Goal: Download file/media

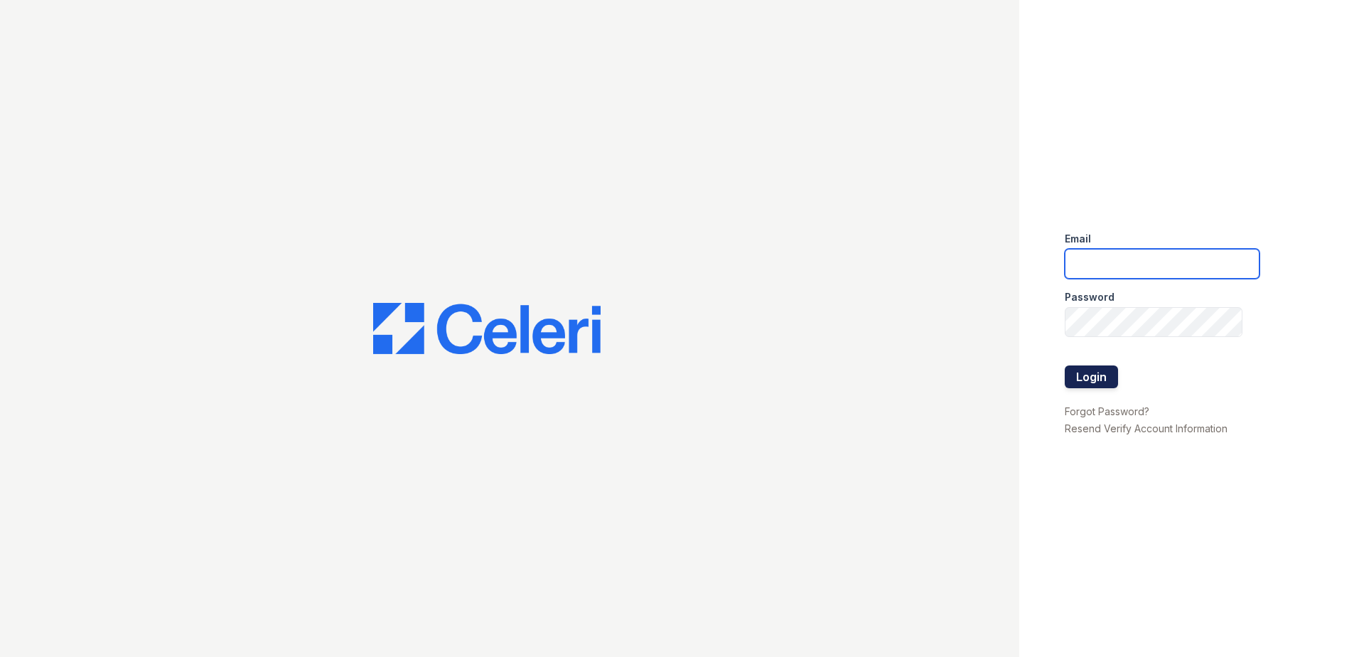
type input "rlandry@trinity-pm.com"
click at [1105, 373] on button "Login" at bounding box center [1091, 376] width 53 height 23
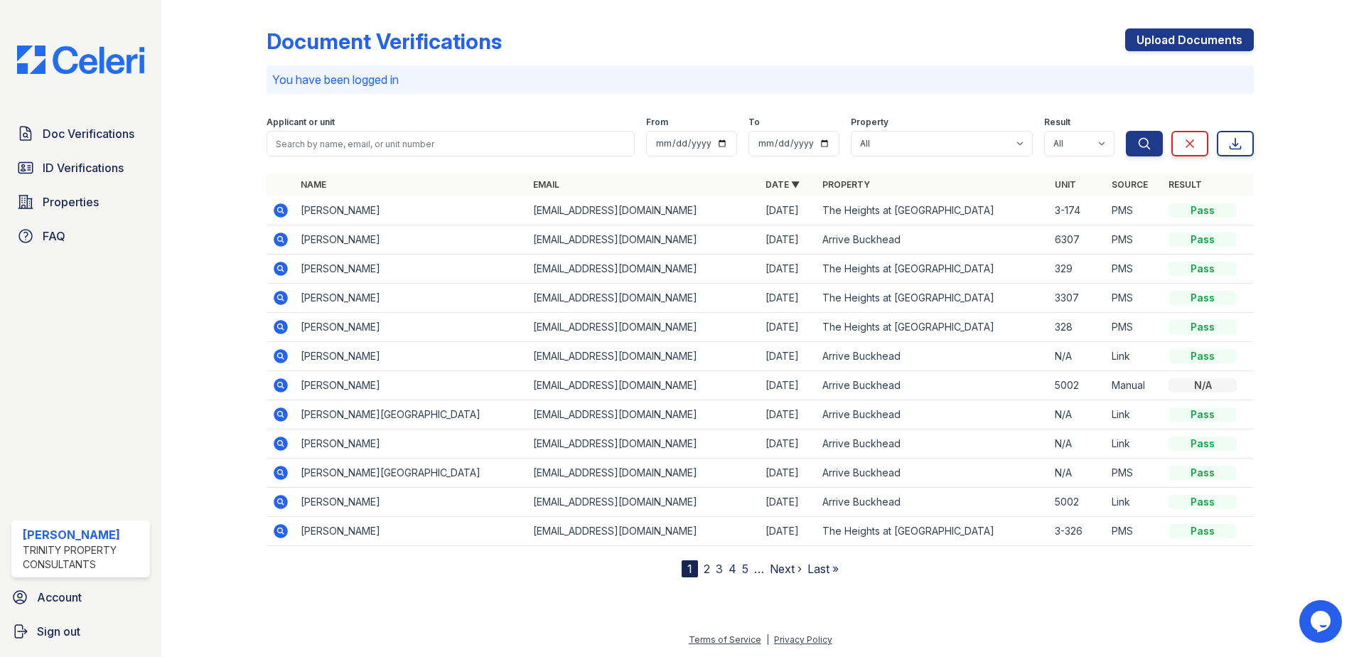
click at [282, 529] on icon at bounding box center [280, 531] width 17 height 17
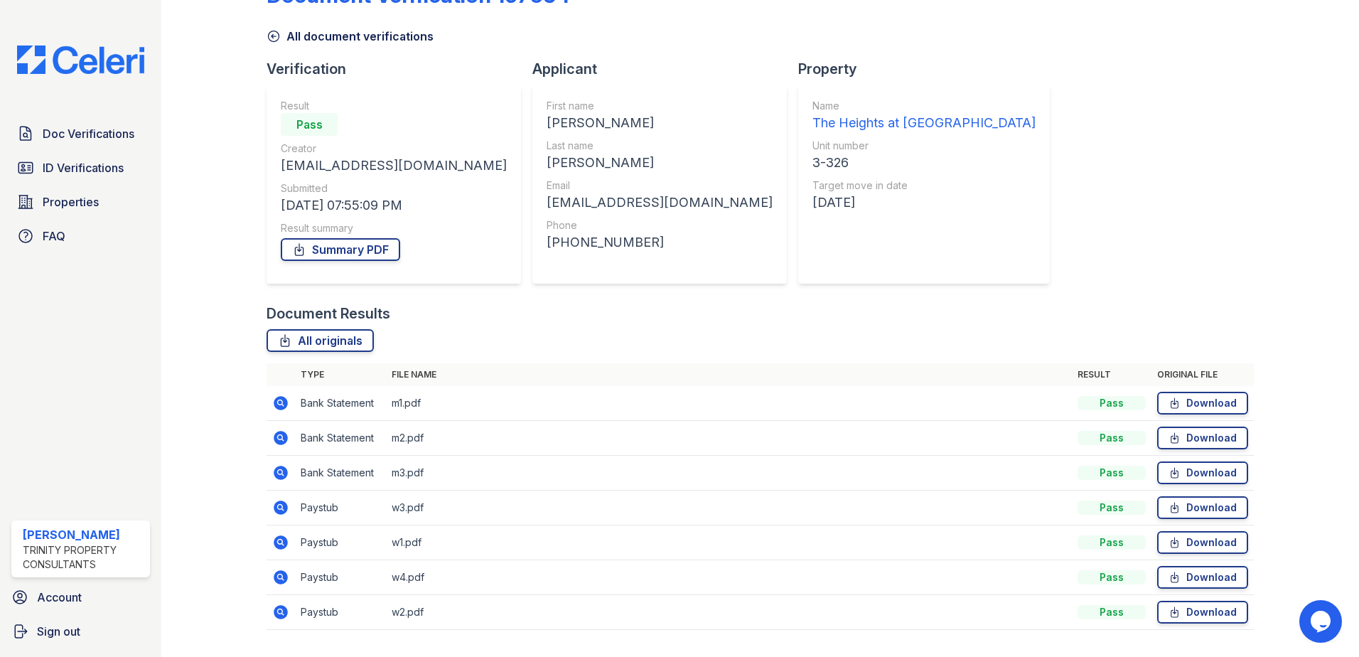
scroll to position [71, 0]
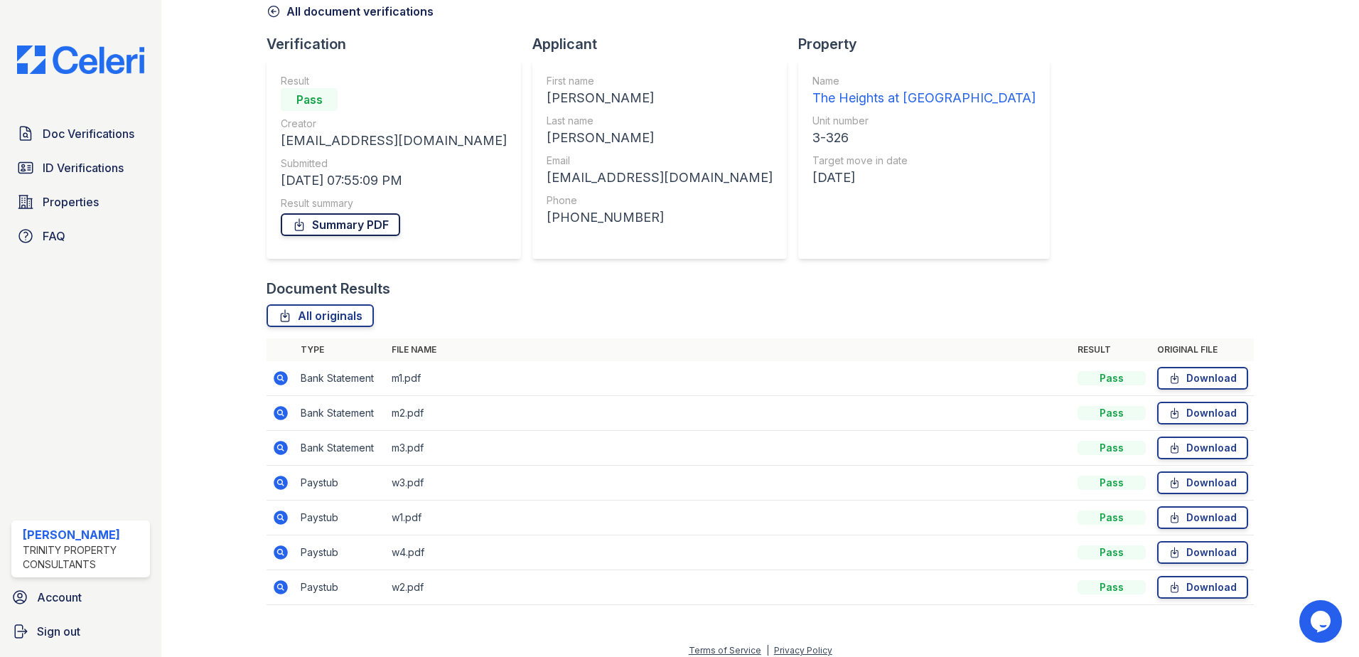
click at [344, 223] on link "Summary PDF" at bounding box center [340, 224] width 119 height 23
